Goal: Task Accomplishment & Management: Manage account settings

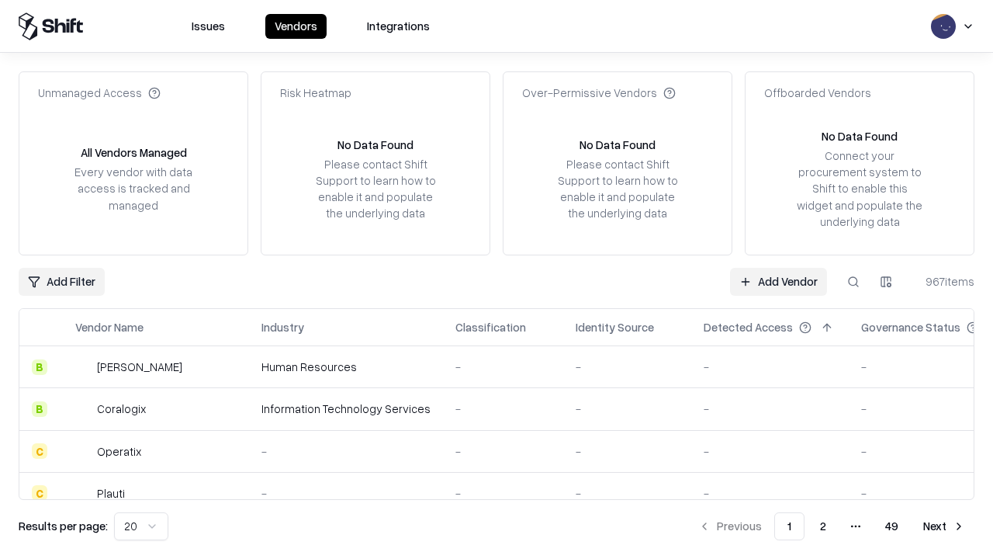
click at [778, 281] on link "Add Vendor" at bounding box center [778, 282] width 97 height 28
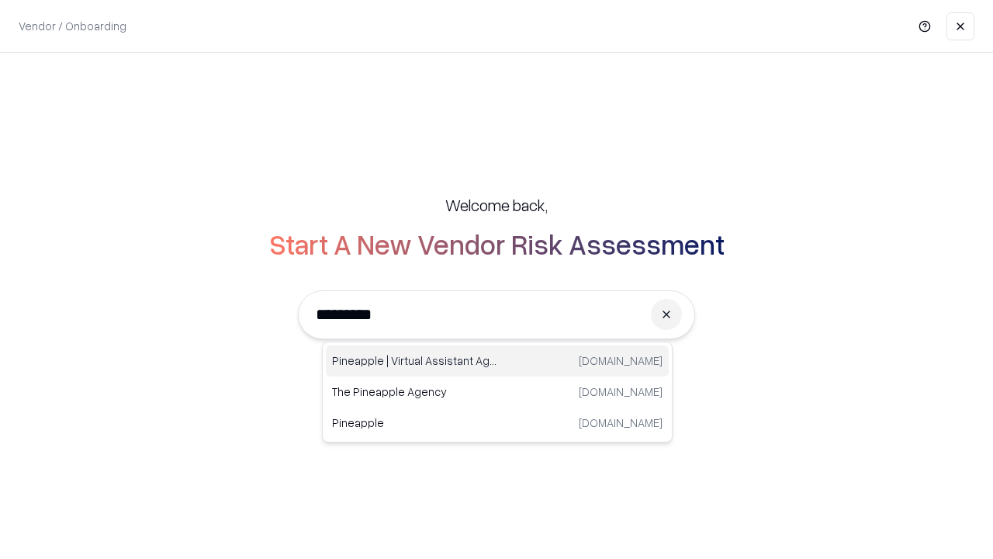
click at [497, 361] on div "Pineapple | Virtual Assistant Agency [DOMAIN_NAME]" at bounding box center [497, 360] width 343 height 31
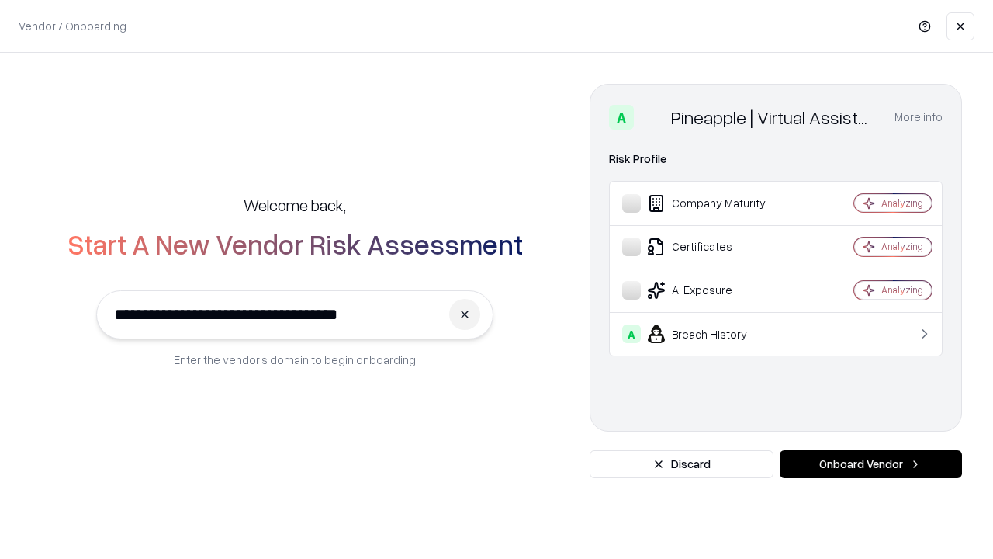
type input "**********"
click at [870, 464] on button "Onboard Vendor" at bounding box center [871, 464] width 182 height 28
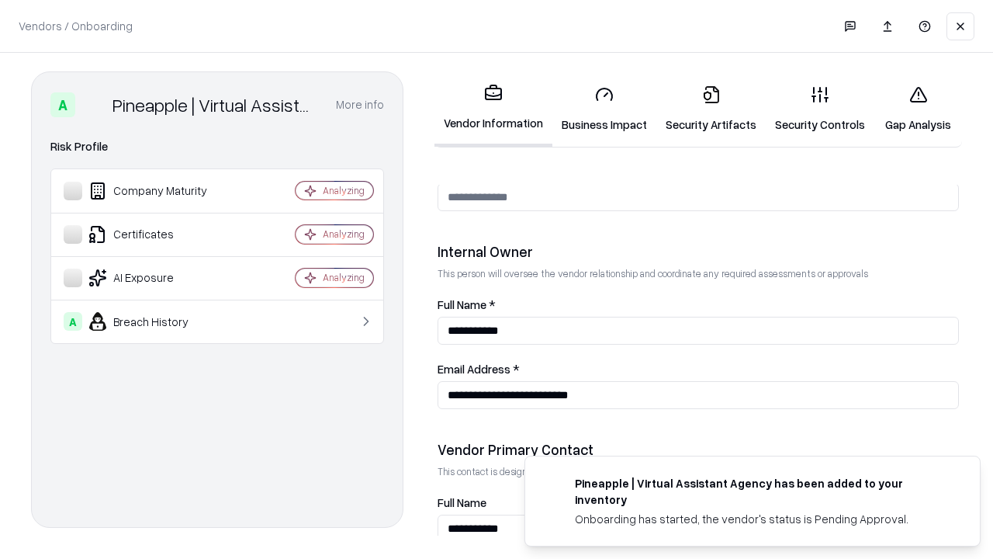
scroll to position [804, 0]
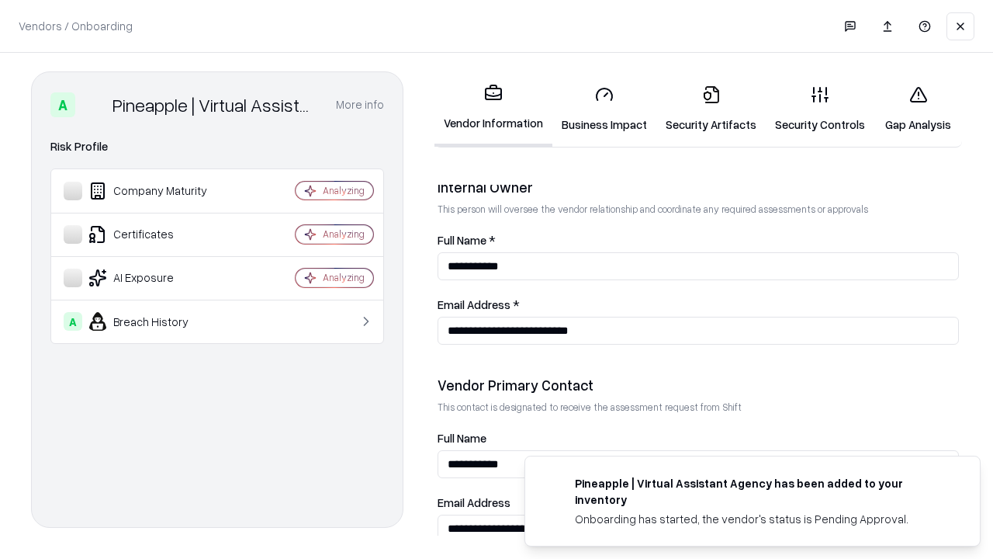
click at [711, 109] on link "Security Artifacts" at bounding box center [710, 109] width 109 height 72
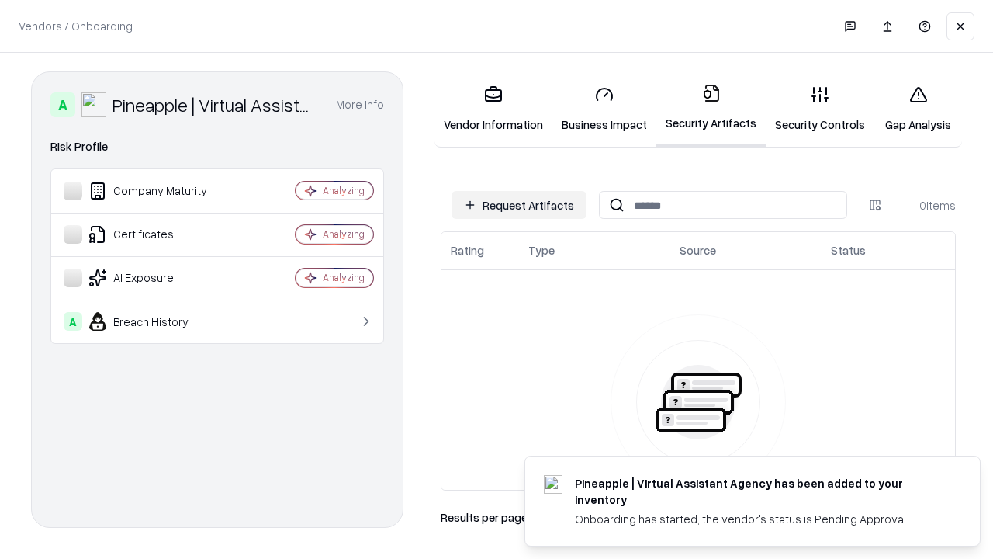
click at [519, 205] on button "Request Artifacts" at bounding box center [519, 205] width 135 height 28
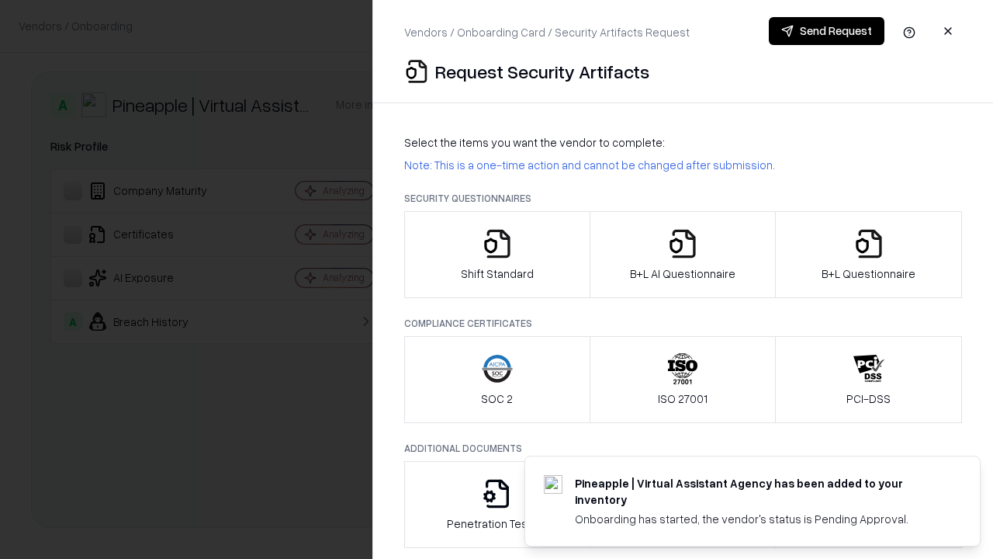
click at [868, 254] on icon "button" at bounding box center [868, 243] width 31 height 31
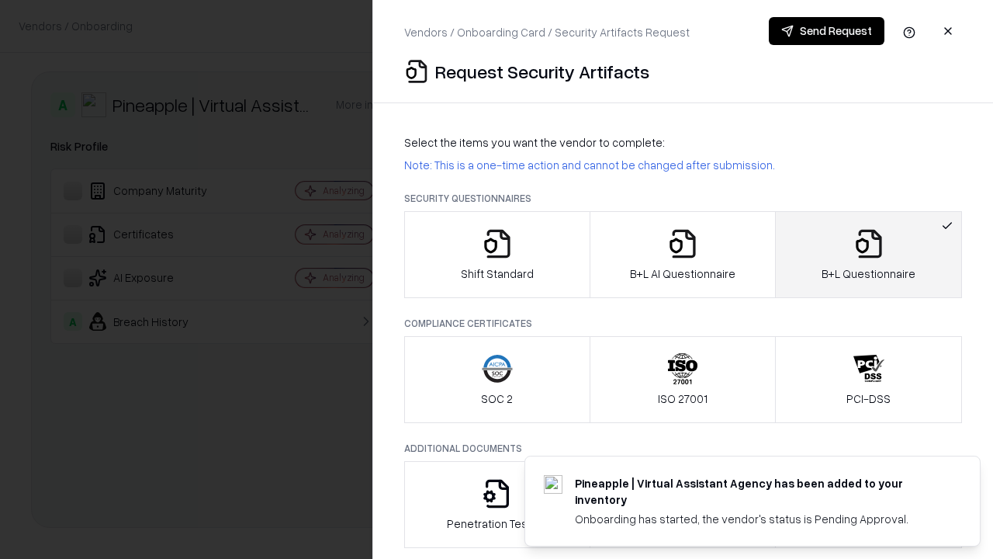
click at [682, 254] on icon "button" at bounding box center [682, 243] width 31 height 31
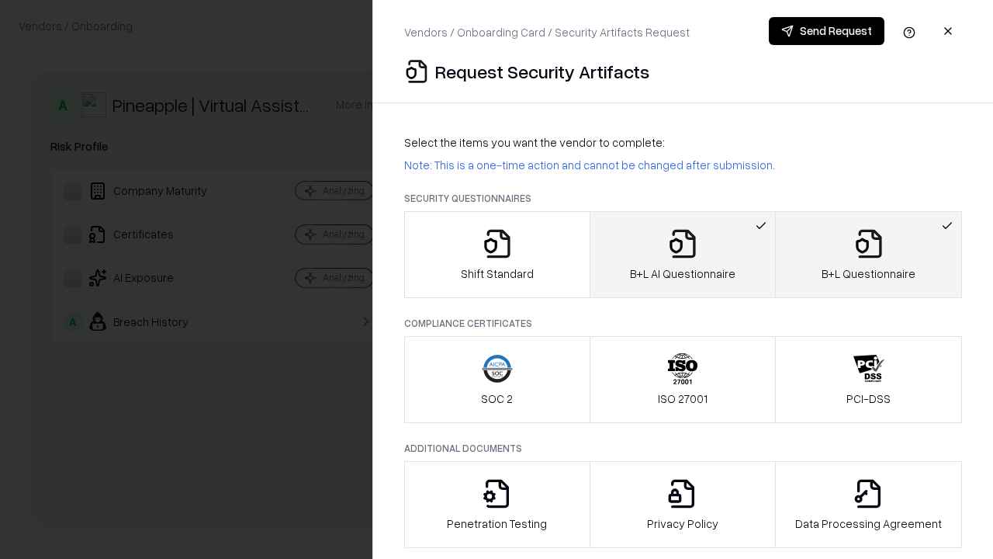
click at [826, 31] on button "Send Request" at bounding box center [827, 31] width 116 height 28
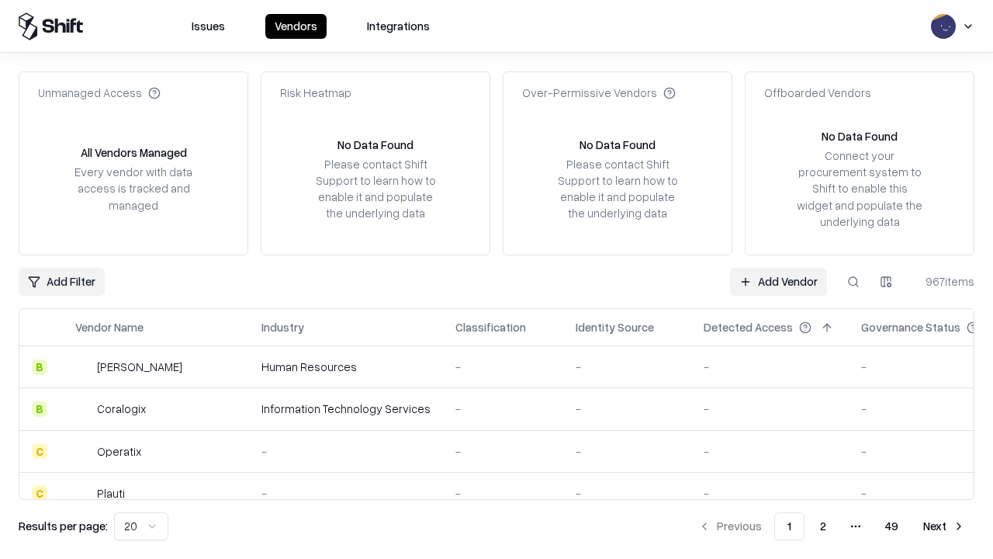
click at [853, 281] on button at bounding box center [853, 282] width 28 height 28
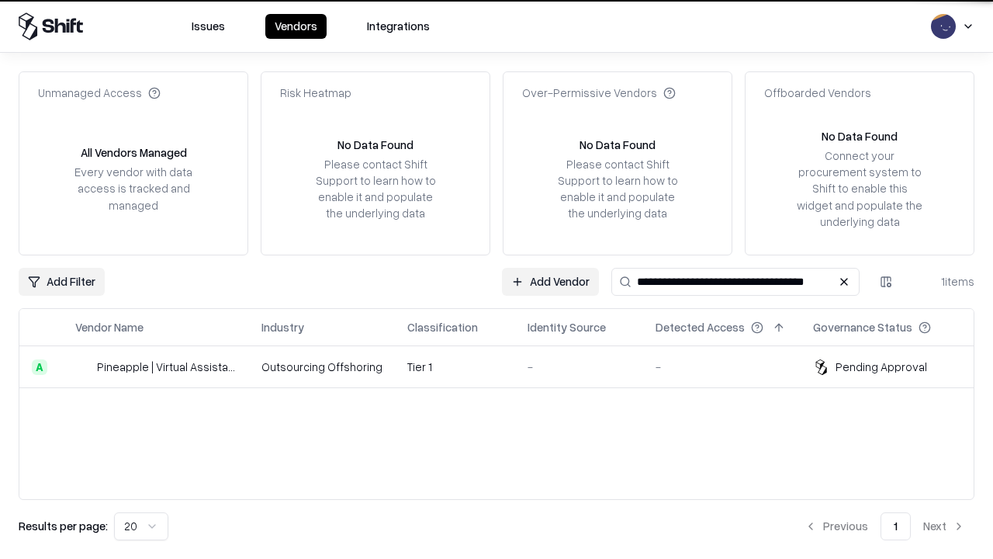
type input "**********"
click at [506, 366] on td "Tier 1" at bounding box center [455, 367] width 120 height 42
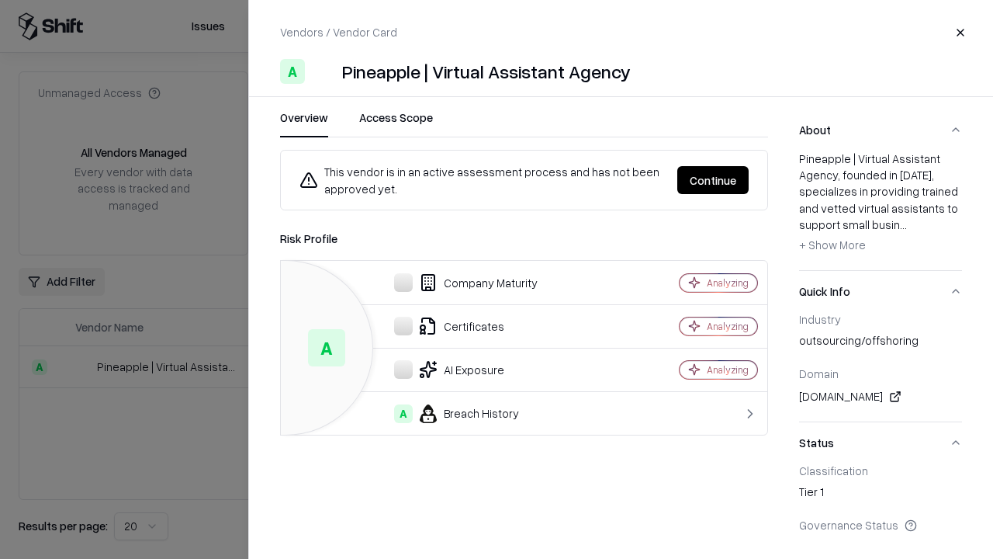
click at [713, 180] on button "Continue" at bounding box center [712, 180] width 71 height 28
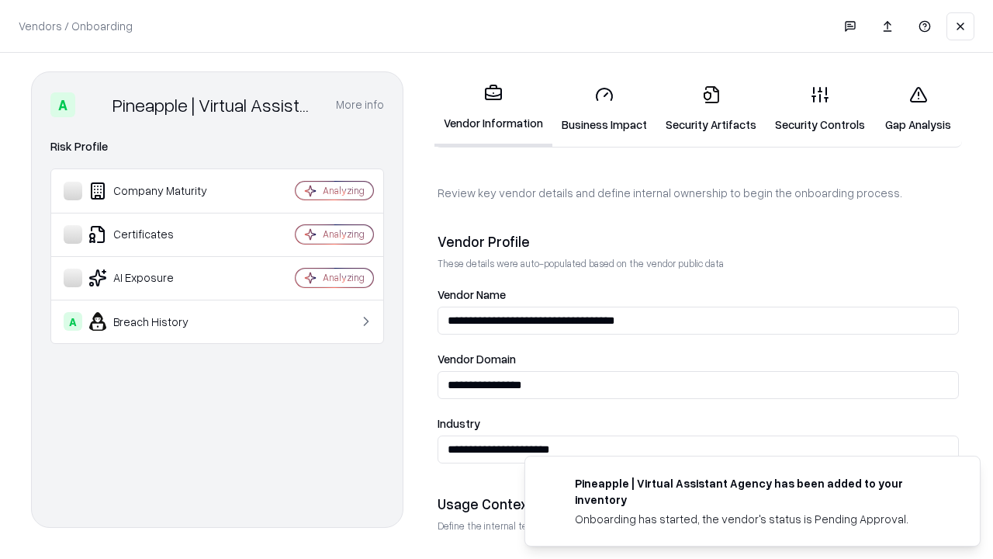
click at [711, 109] on link "Security Artifacts" at bounding box center [710, 109] width 109 height 72
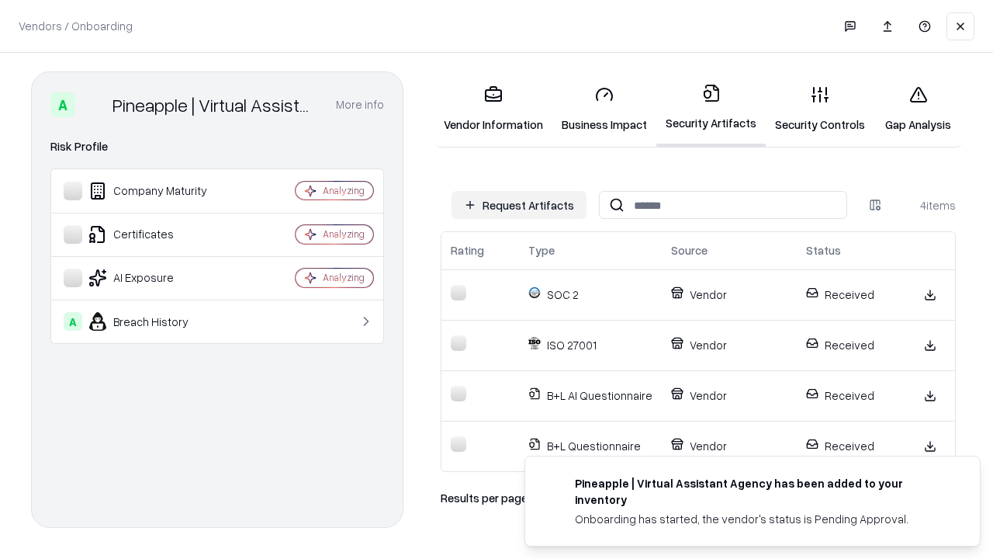
click at [918, 109] on link "Gap Analysis" at bounding box center [918, 109] width 88 height 72
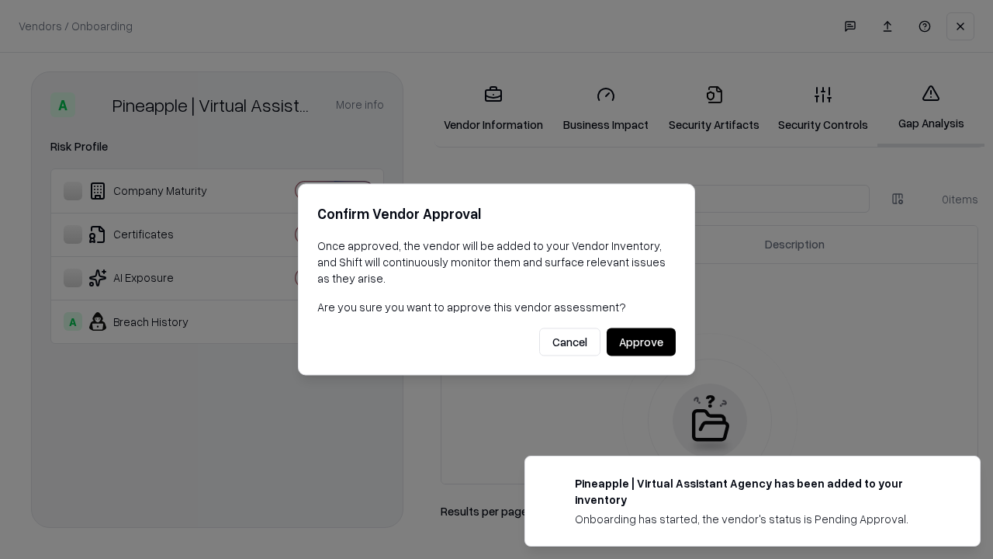
click at [641, 341] on button "Approve" at bounding box center [641, 342] width 69 height 28
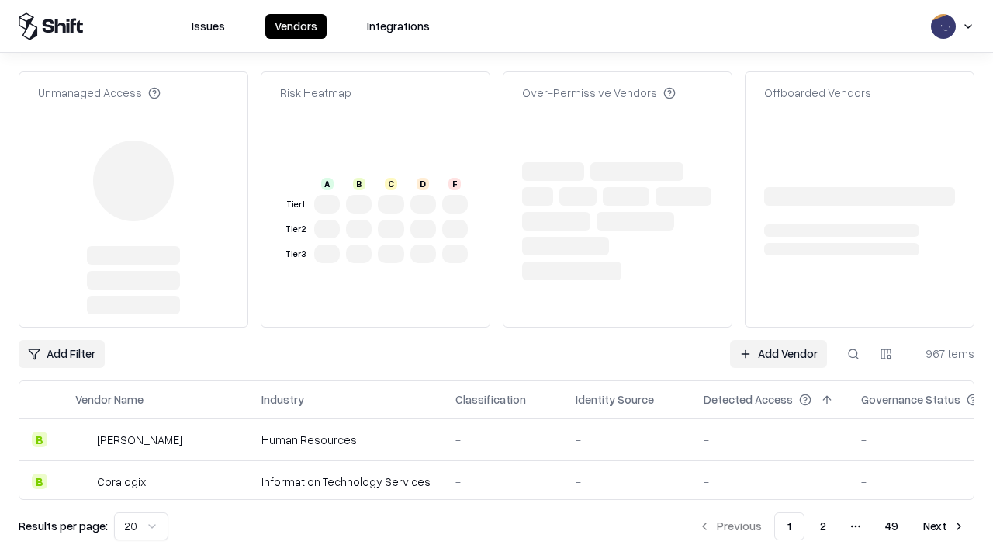
type input "**********"
click at [778, 340] on link "Add Vendor" at bounding box center [778, 354] width 97 height 28
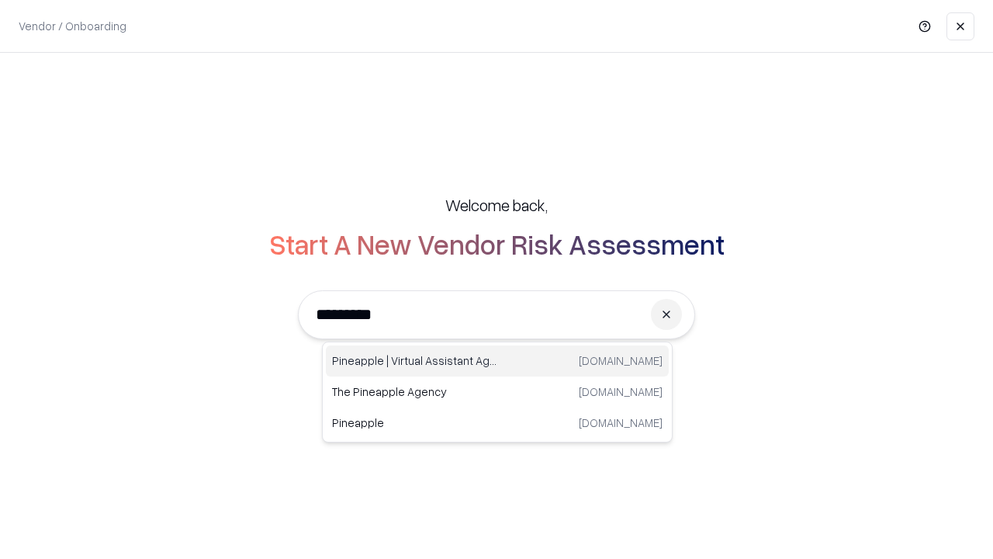
click at [497, 361] on div "Pineapple | Virtual Assistant Agency [DOMAIN_NAME]" at bounding box center [497, 360] width 343 height 31
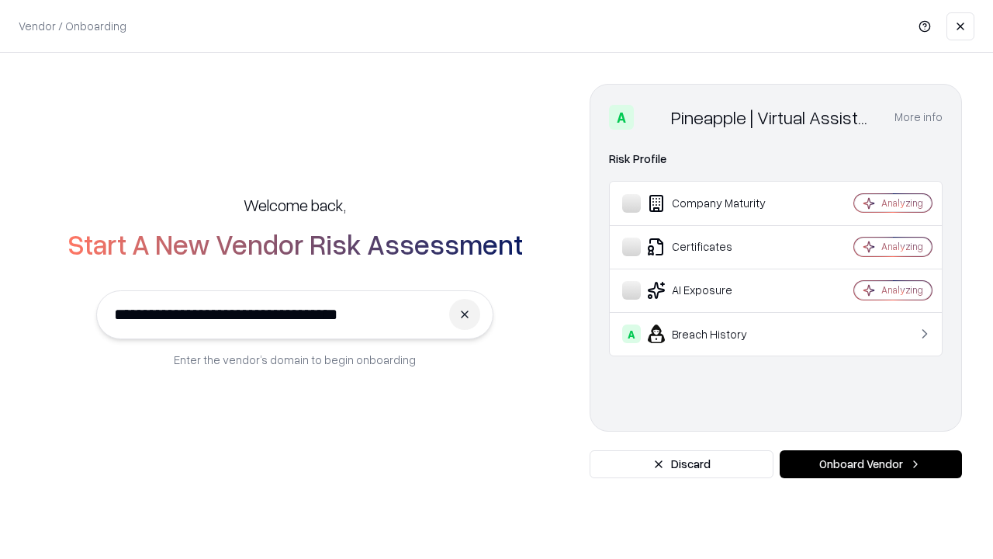
type input "**********"
click at [870, 464] on button "Onboard Vendor" at bounding box center [871, 464] width 182 height 28
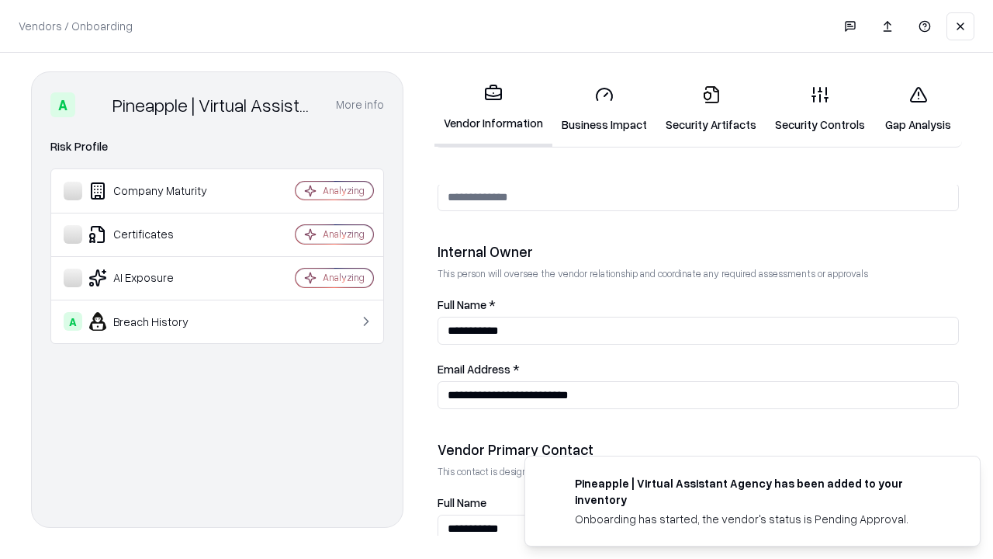
scroll to position [804, 0]
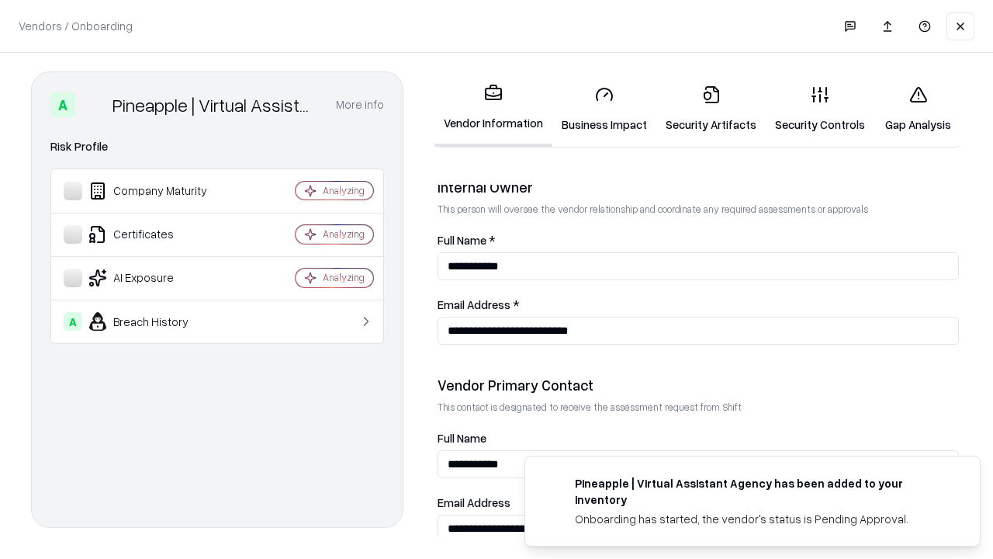
click at [918, 109] on link "Gap Analysis" at bounding box center [918, 109] width 88 height 72
